Goal: Information Seeking & Learning: Check status

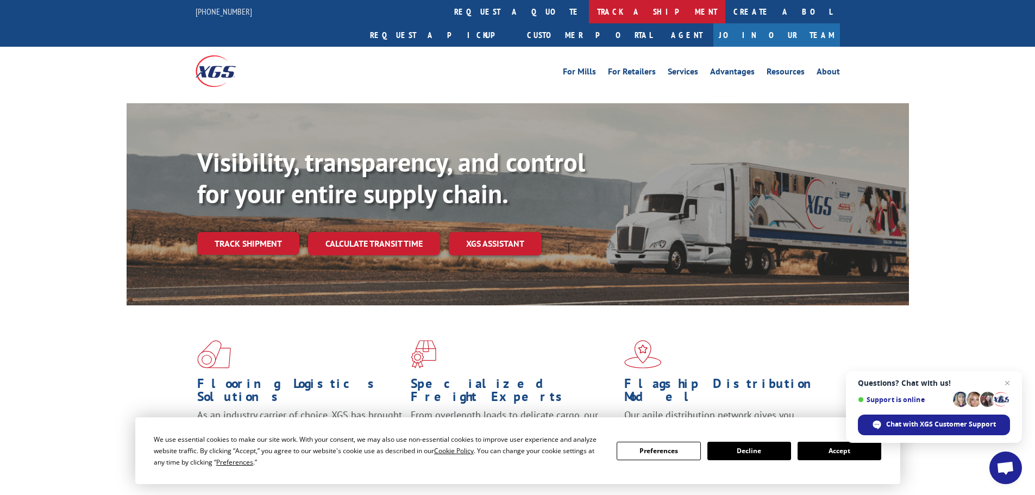
click at [589, 3] on link "track a shipment" at bounding box center [657, 11] width 136 height 23
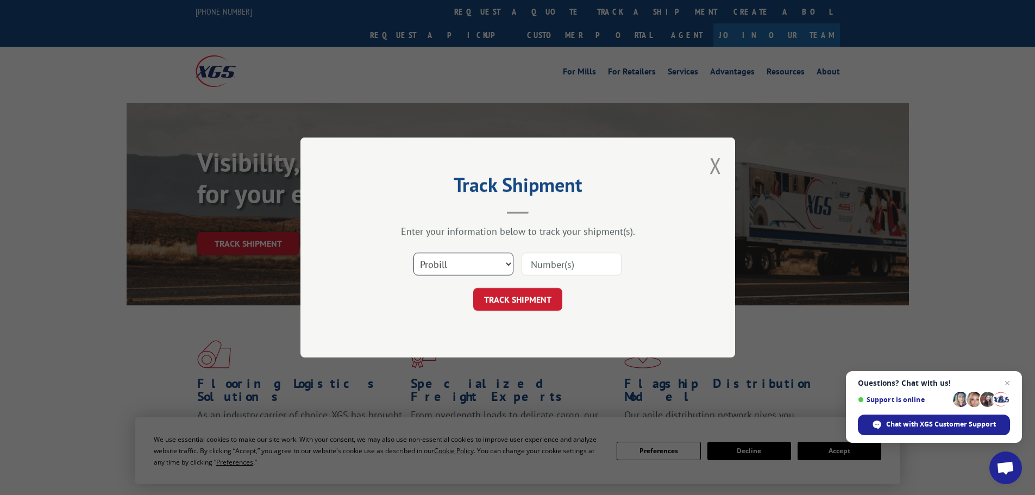
click at [496, 269] on select "Select category... Probill BOL PO" at bounding box center [464, 264] width 100 height 23
select select "po"
click at [414, 253] on select "Select category... Probill BOL PO" at bounding box center [464, 264] width 100 height 23
click at [589, 269] on input at bounding box center [572, 264] width 100 height 23
paste input "15520024"
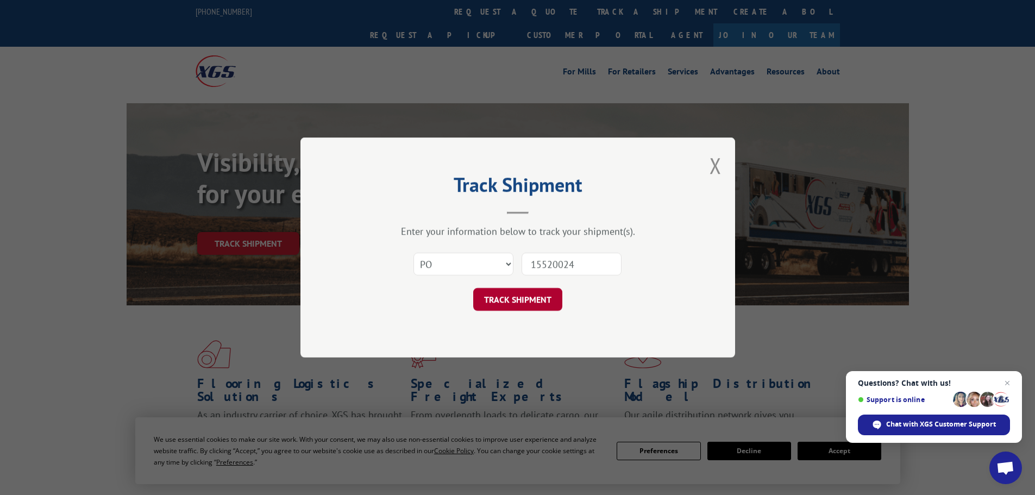
type input "15520024"
click at [540, 300] on button "TRACK SHIPMENT" at bounding box center [517, 299] width 89 height 23
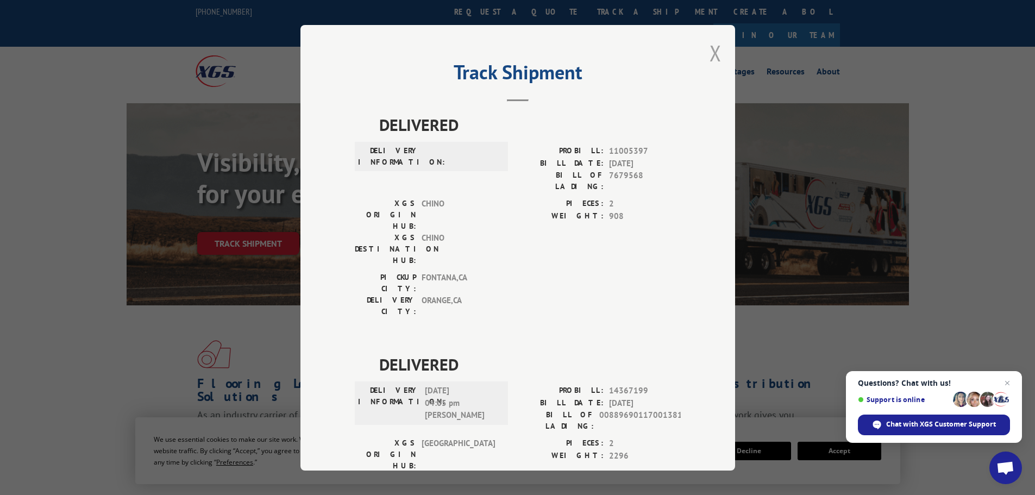
click at [712, 53] on button "Close modal" at bounding box center [716, 53] width 12 height 29
